Goal: Information Seeking & Learning: Learn about a topic

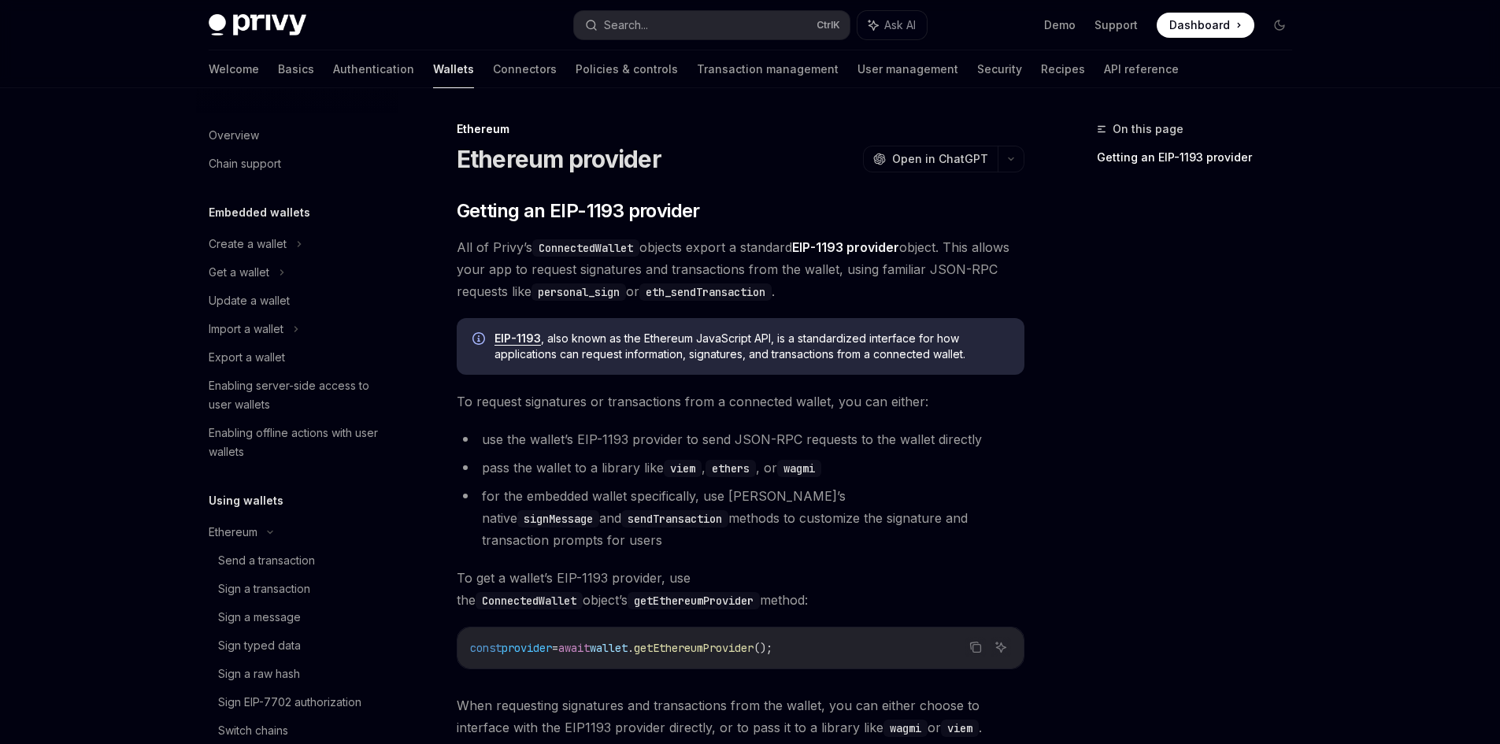
scroll to position [343, 0]
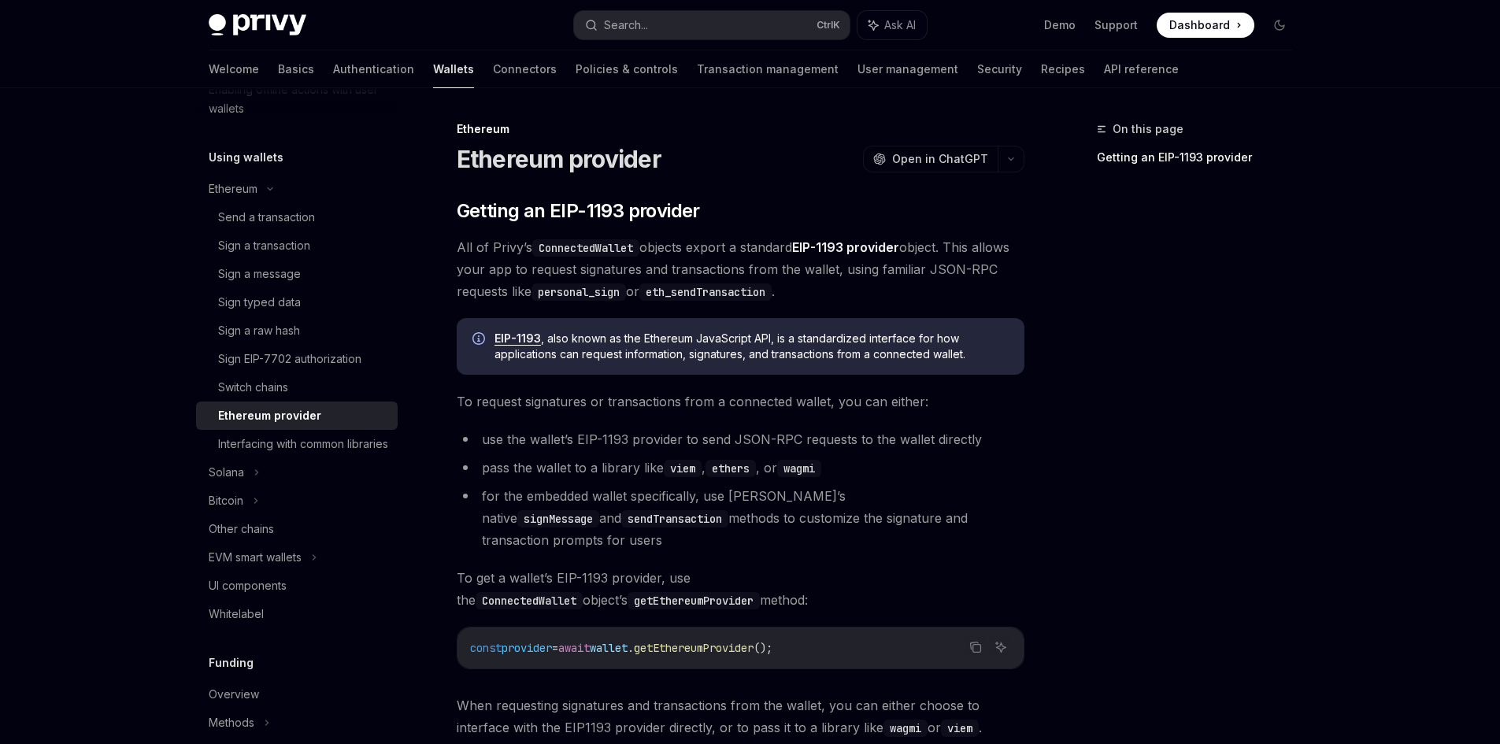
click at [558, 276] on span "All of Privy’s ConnectedWallet objects export a standard EIP-1193 provider obje…" at bounding box center [741, 269] width 568 height 66
click at [447, 254] on div "Ethereum Ethereum provider OpenAI Open in ChatGPT OpenAI Open in ChatGPT ​ Gett…" at bounding box center [592, 546] width 869 height 853
click at [438, 263] on div "Ethereum Ethereum provider OpenAI Open in ChatGPT OpenAI Open in ChatGPT ​ Gett…" at bounding box center [592, 546] width 869 height 853
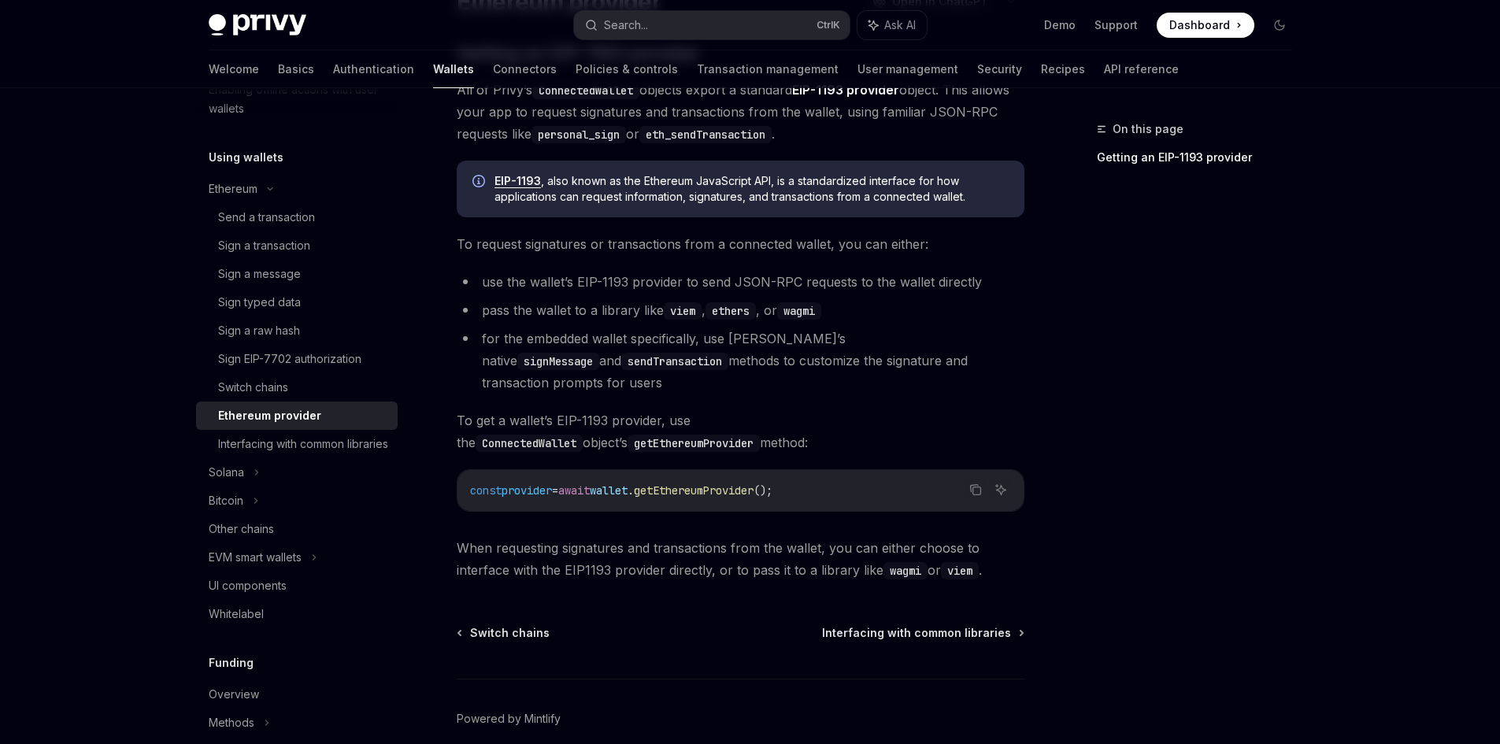
scroll to position [206, 0]
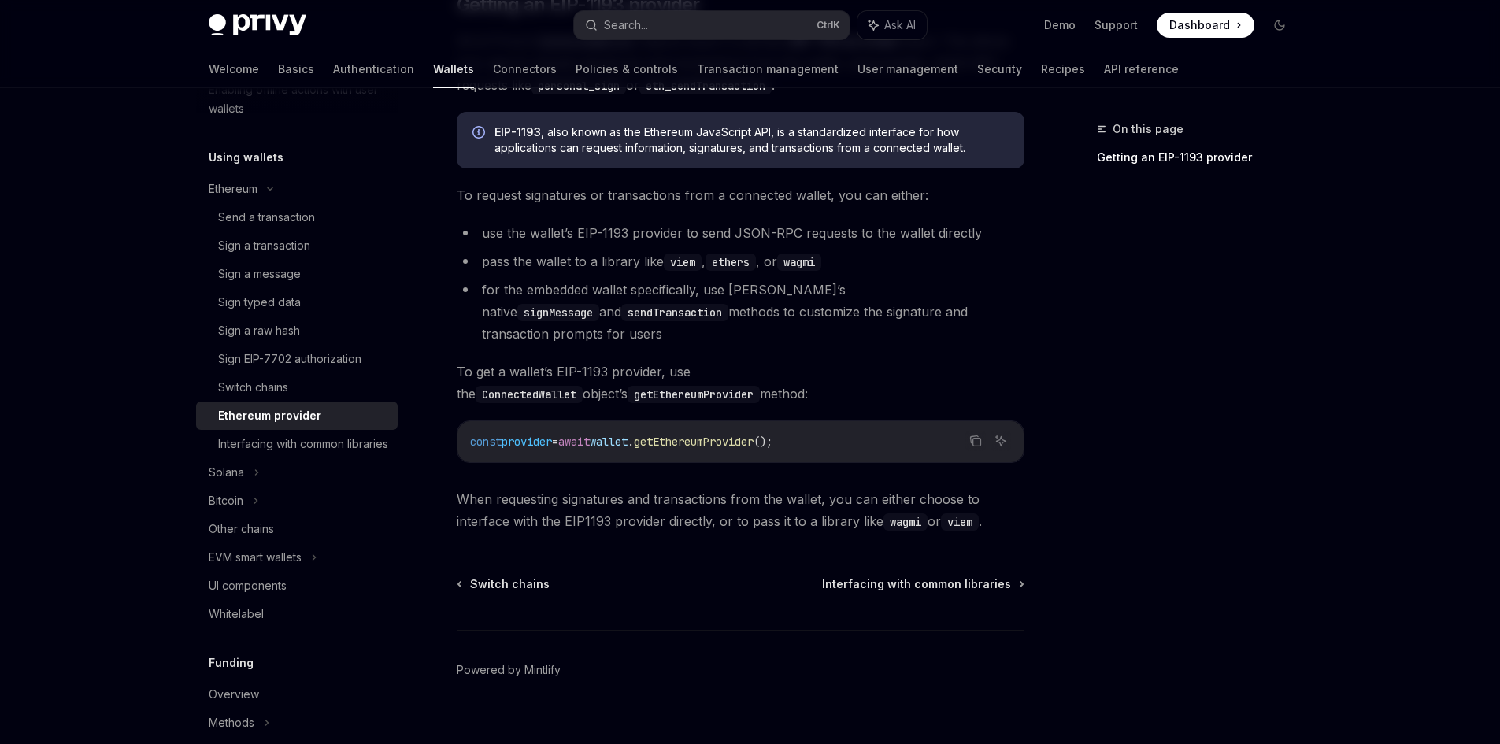
click at [452, 278] on div "Ethereum Ethereum provider OpenAI Open in ChatGPT OpenAI Open in ChatGPT ​ Gett…" at bounding box center [592, 339] width 869 height 853
click at [433, 473] on div "Ethereum Ethereum provider OpenAI Open in ChatGPT OpenAI Open in ChatGPT ​ Gett…" at bounding box center [592, 339] width 869 height 853
click at [336, 437] on div "Interfacing with common libraries" at bounding box center [303, 444] width 170 height 19
type textarea "*"
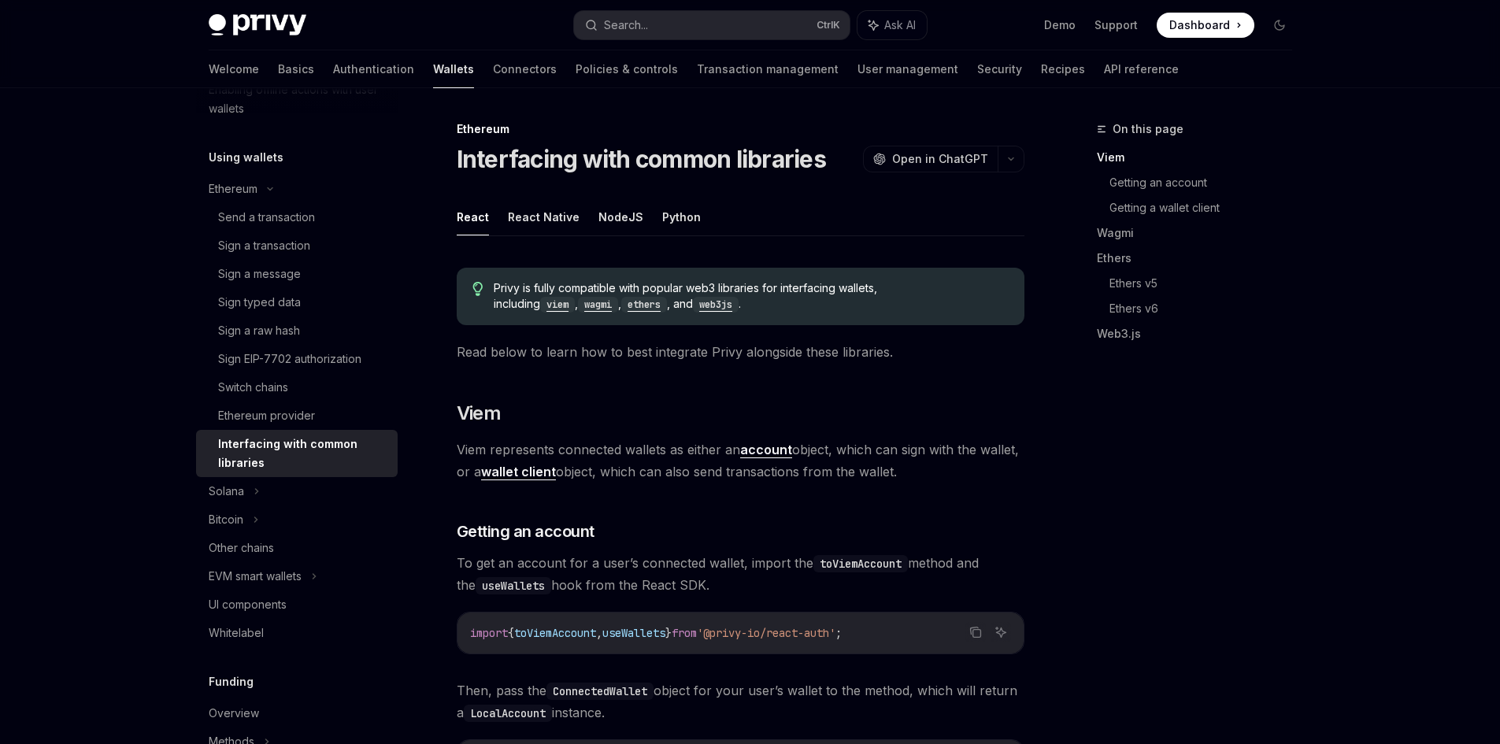
click at [873, 465] on span "Viem represents connected wallets as either an account object, which can sign w…" at bounding box center [741, 461] width 568 height 44
